Goal: Task Accomplishment & Management: Use online tool/utility

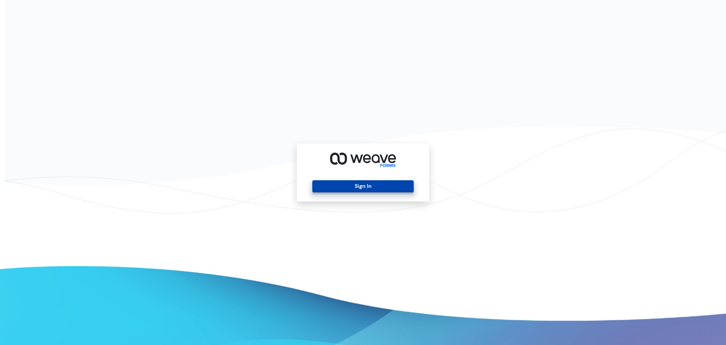
click at [362, 188] on button "Sign In" at bounding box center [362, 186] width 101 height 12
